Goal: Information Seeking & Learning: Check status

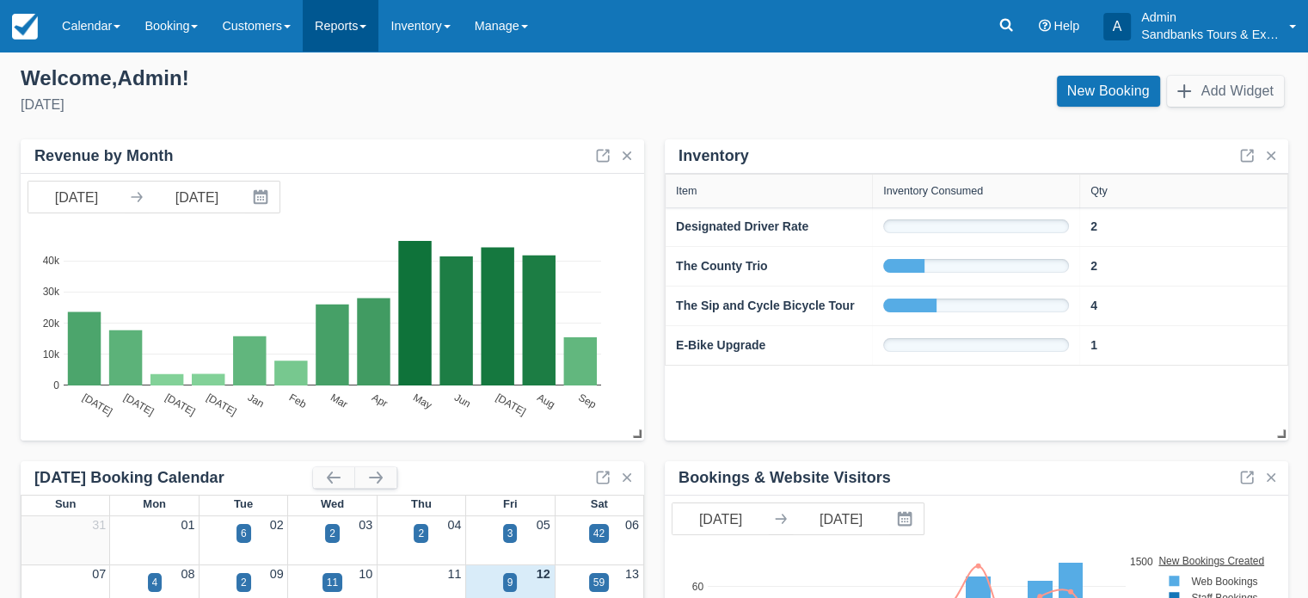
click at [376, 29] on link "Reports" at bounding box center [341, 26] width 76 height 52
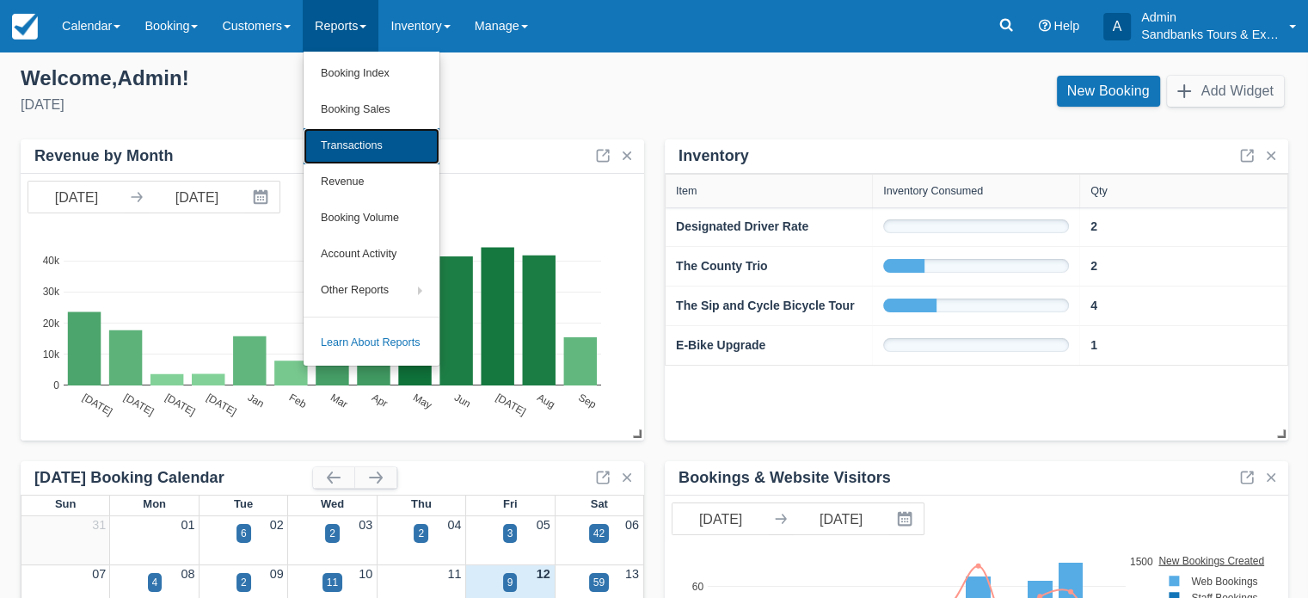
click at [391, 144] on link "Transactions" at bounding box center [371, 146] width 136 height 36
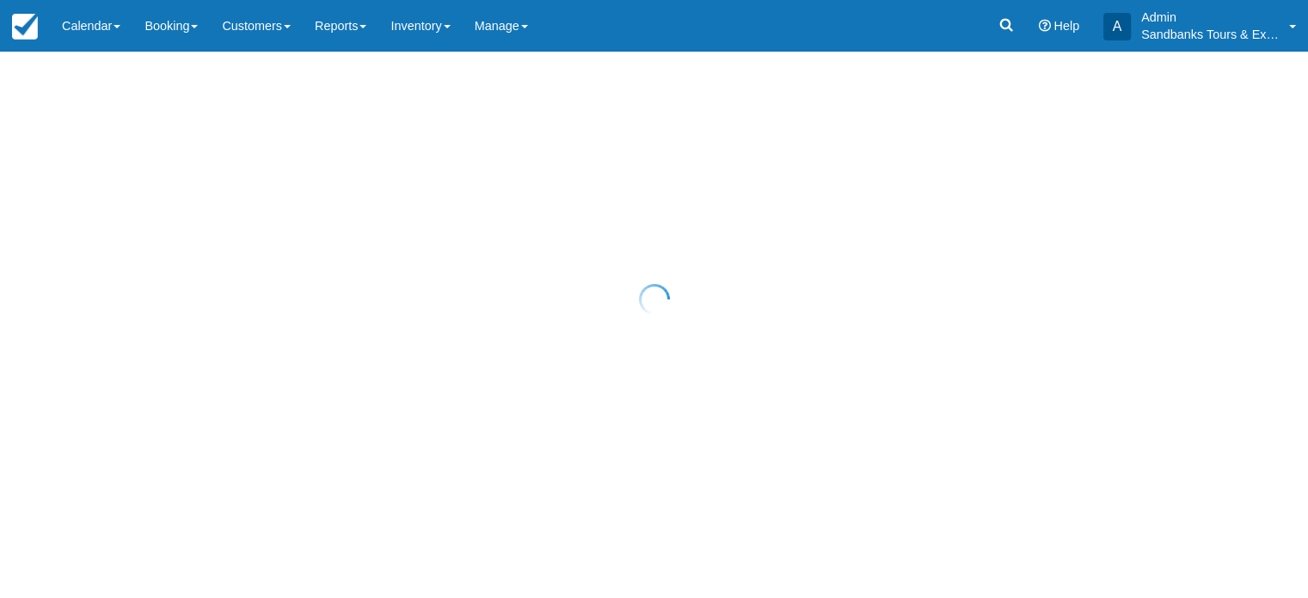
select select "10"
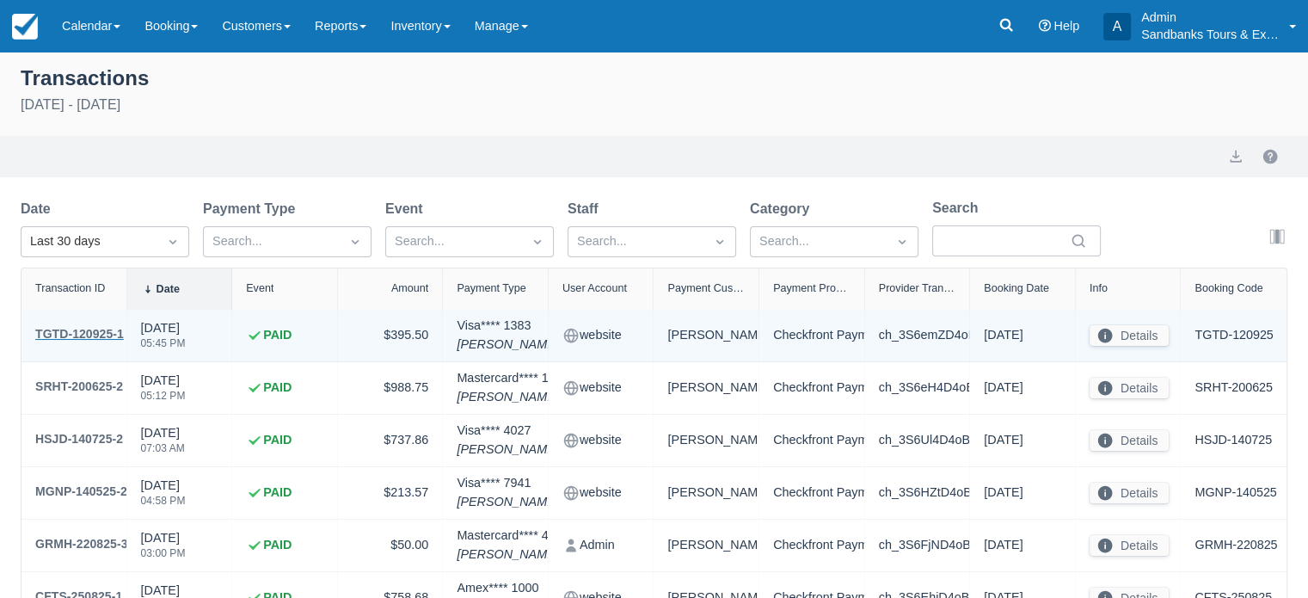
click at [107, 336] on div "TGTD-120925-1" at bounding box center [79, 333] width 89 height 21
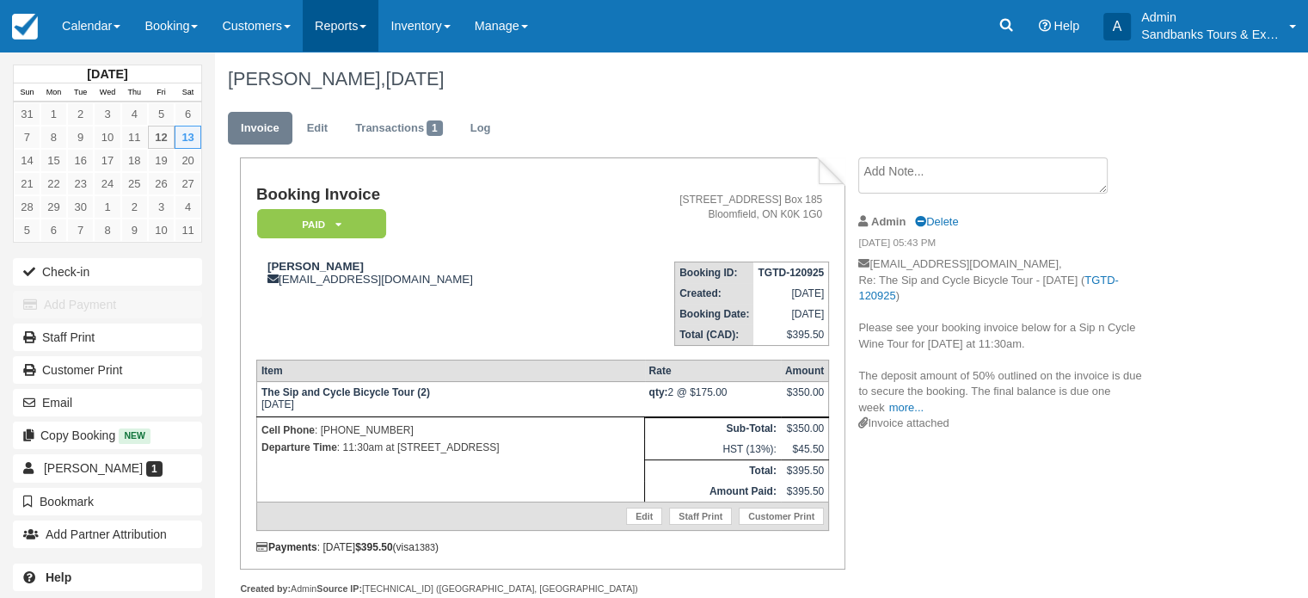
click at [361, 26] on link "Reports" at bounding box center [341, 26] width 76 height 52
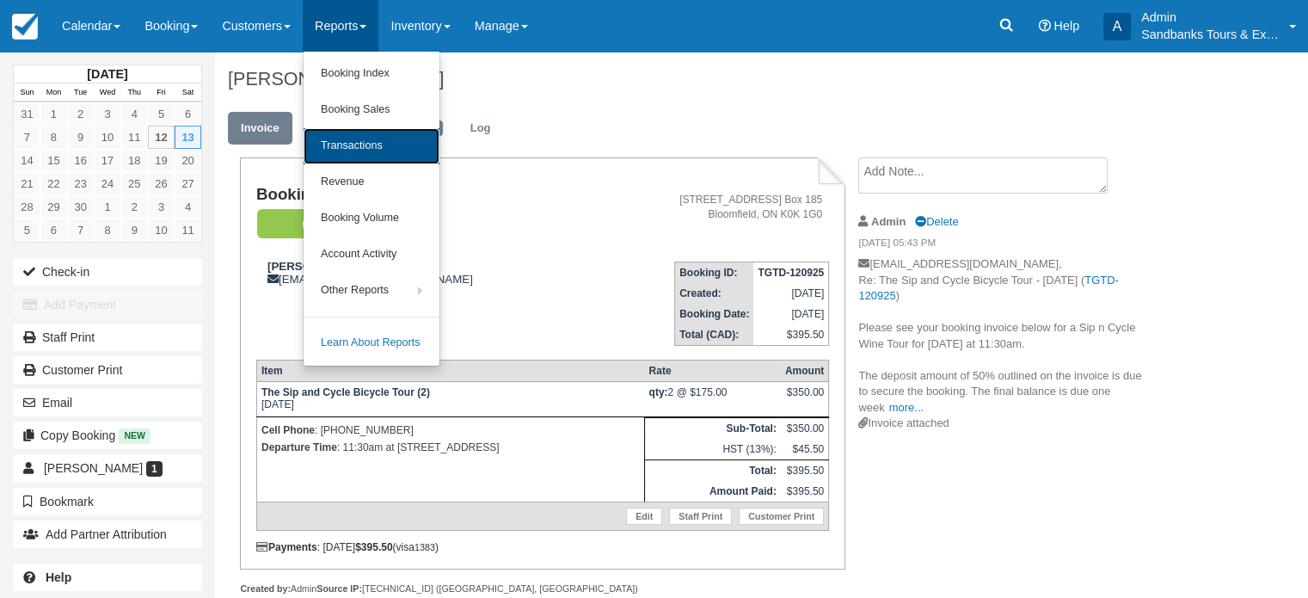
click at [387, 143] on link "Transactions" at bounding box center [371, 146] width 136 height 36
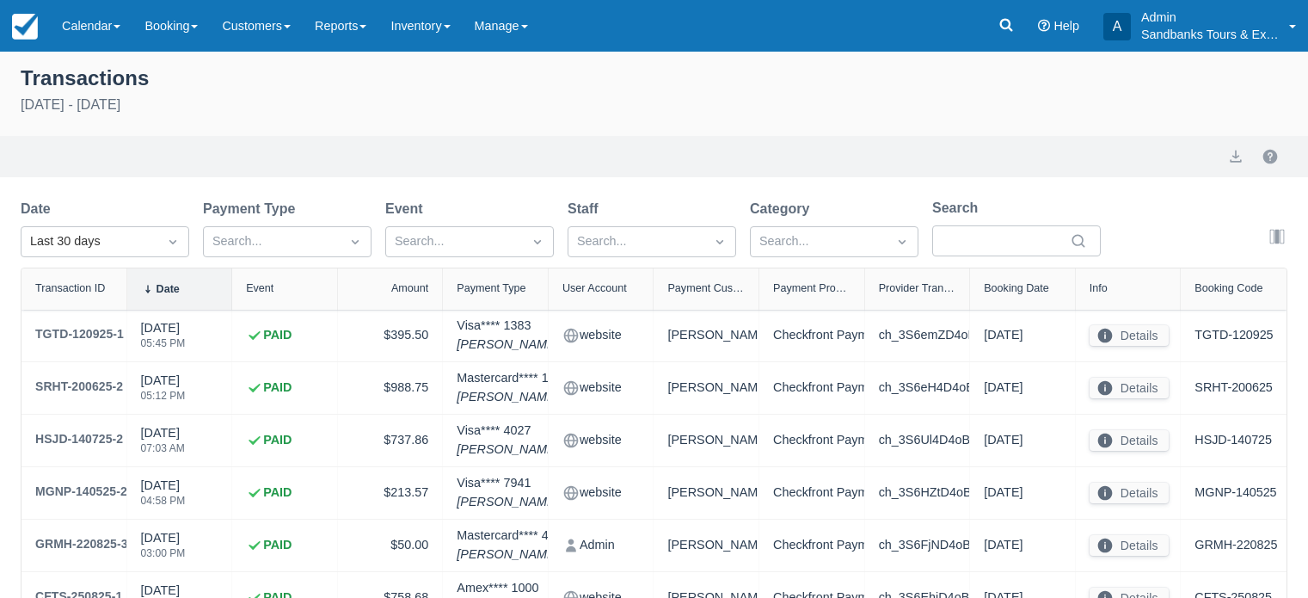
select select "10"
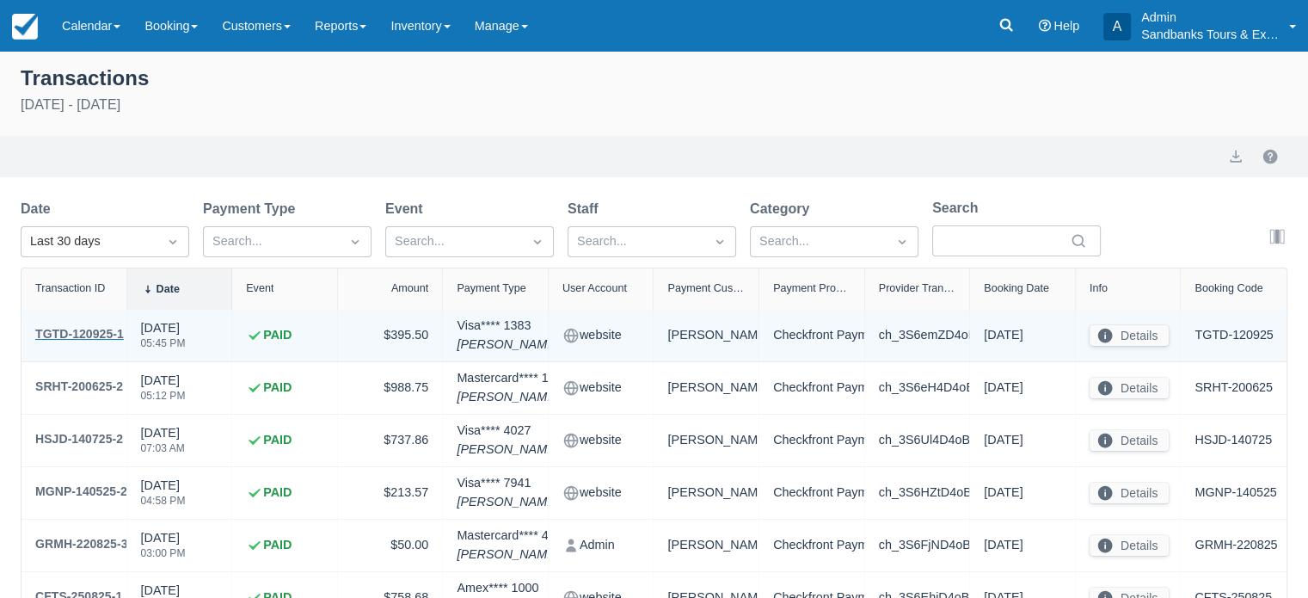
click at [114, 334] on div "TGTD-120925-1" at bounding box center [79, 333] width 89 height 21
